Goal: Obtain resource: Obtain resource

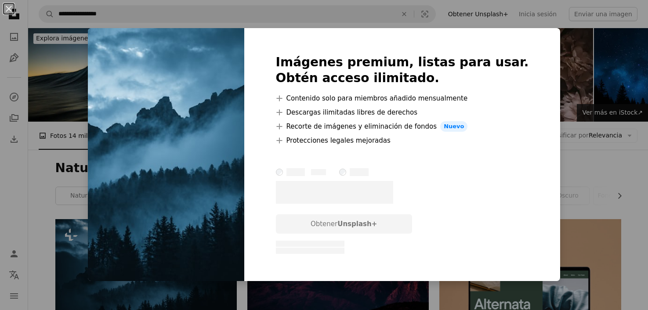
scroll to position [132, 0]
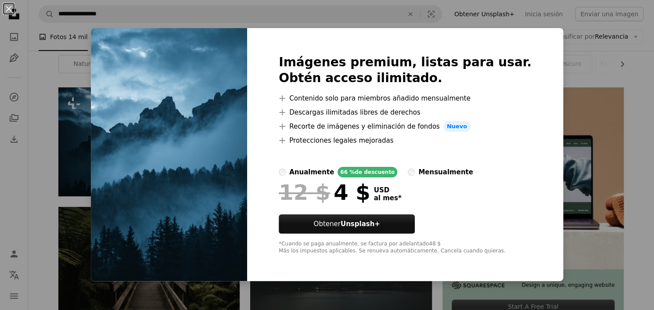
click at [54, 87] on div "An X shape Imágenes premium, listas para usar. Obtén acceso ilimitado. A plus s…" at bounding box center [327, 155] width 654 height 310
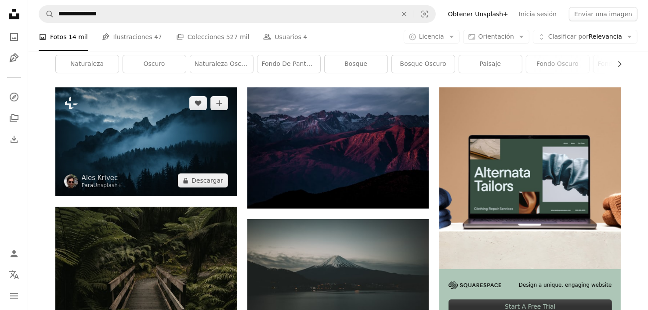
click at [131, 136] on img at bounding box center [145, 141] width 181 height 109
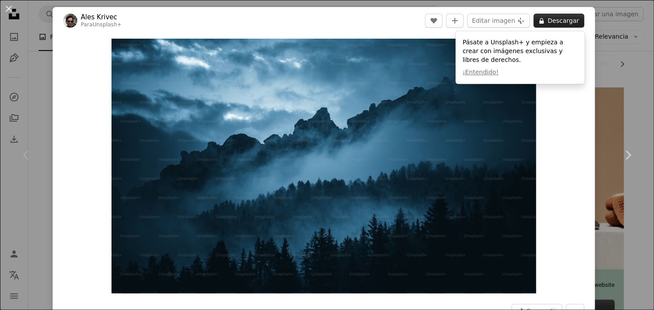
click at [562, 24] on button "A lock Descargar" at bounding box center [559, 21] width 51 height 14
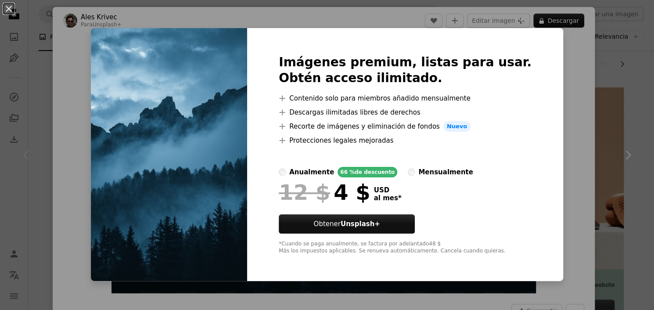
click at [609, 108] on div "An X shape Imágenes premium, listas para usar. Obtén acceso ilimitado. A plus s…" at bounding box center [327, 155] width 654 height 310
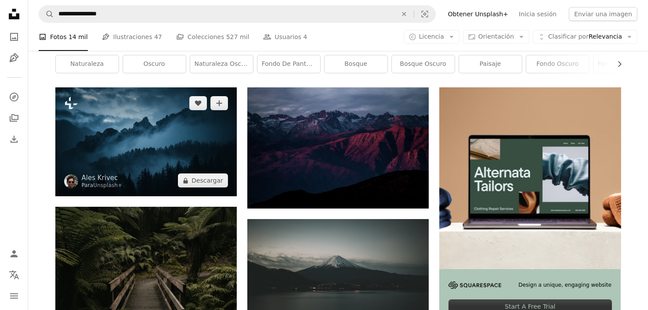
click at [214, 153] on img at bounding box center [145, 141] width 181 height 109
click at [184, 145] on img at bounding box center [145, 141] width 181 height 109
